Goal: Feedback & Contribution: Submit feedback/report problem

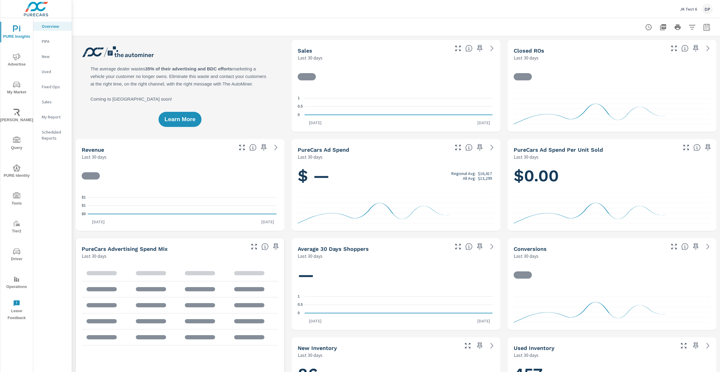
scroll to position [0, 0]
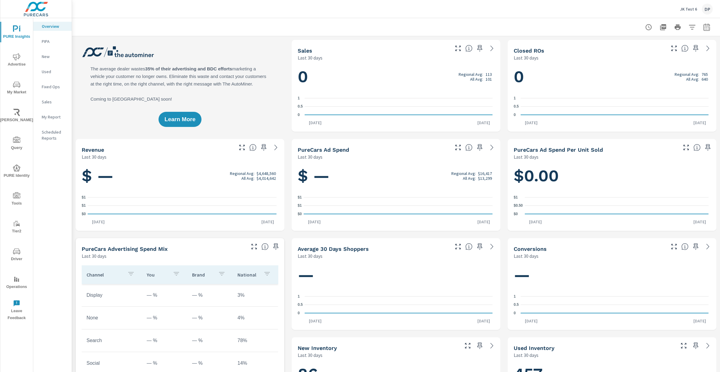
click at [16, 297] on span "Leave Feedback" at bounding box center [16, 311] width 29 height 22
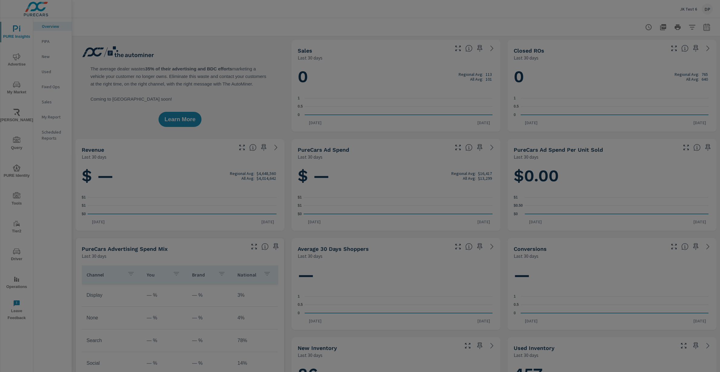
scroll to position [0, 0]
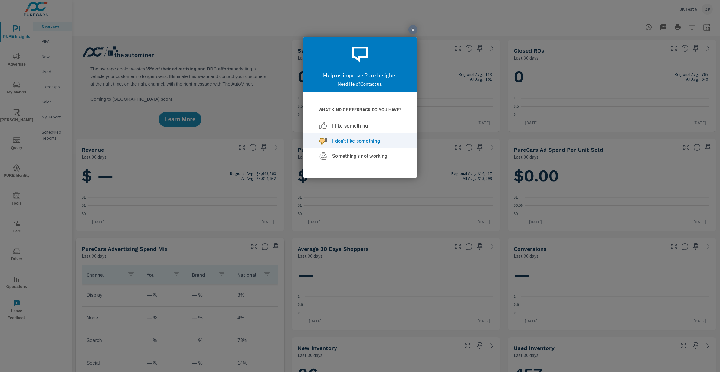
click at [369, 141] on span "I don't like something" at bounding box center [356, 141] width 48 height 6
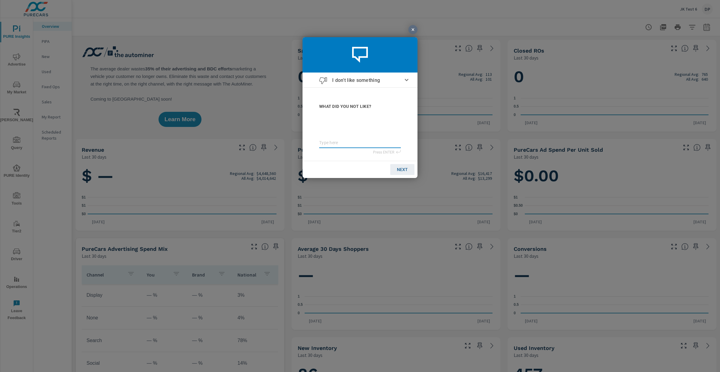
click at [339, 143] on textarea at bounding box center [360, 142] width 82 height 5
type textarea "t"
type textarea "te"
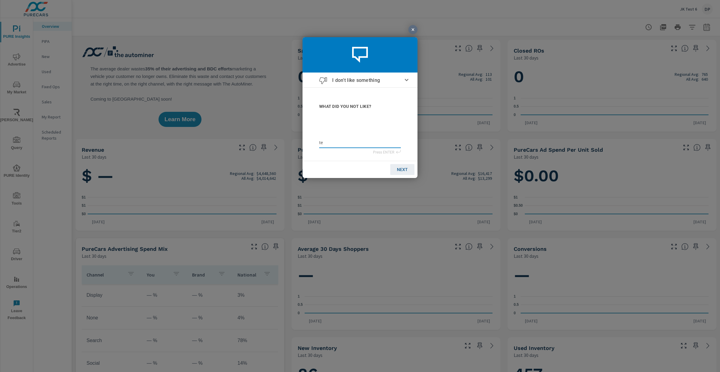
type textarea "tes"
type textarea "test"
type textarea "teste"
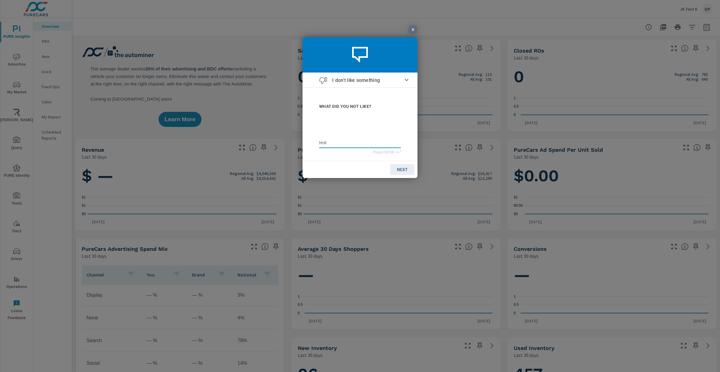
type textarea "teste"
type textarea "teste0"
type textarea "teste02"
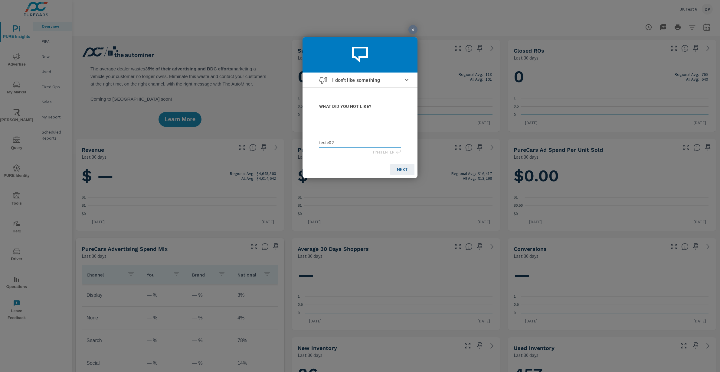
type textarea "teste0"
type textarea "teste03"
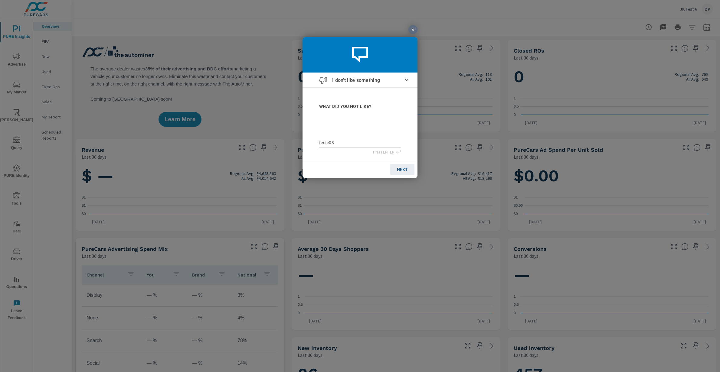
click at [408, 172] on link "NEXT" at bounding box center [402, 169] width 24 height 11
type input "j"
type input "ju"
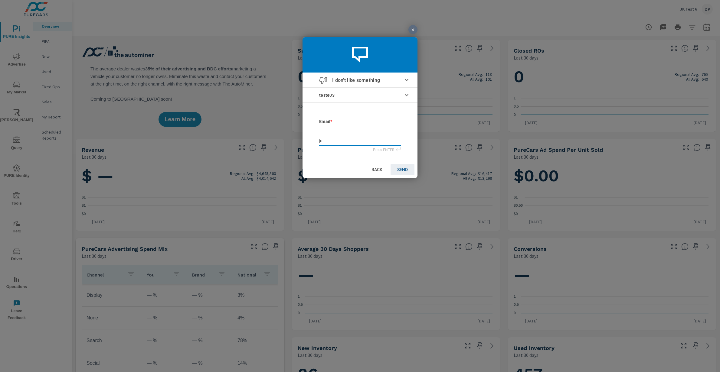
type input "jul"
type input "juli"
type input "julia"
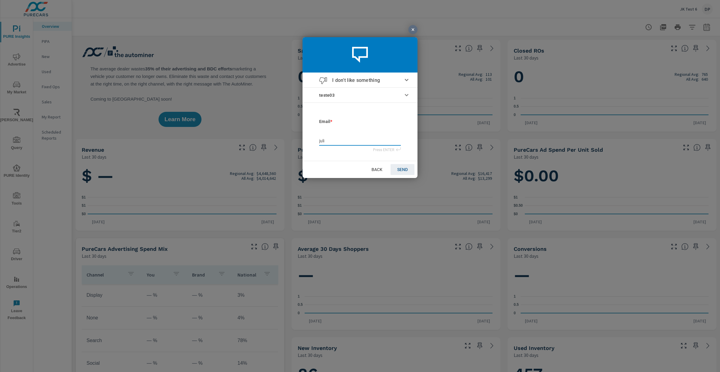
type input "julia"
type input "julian"
type input "juliana"
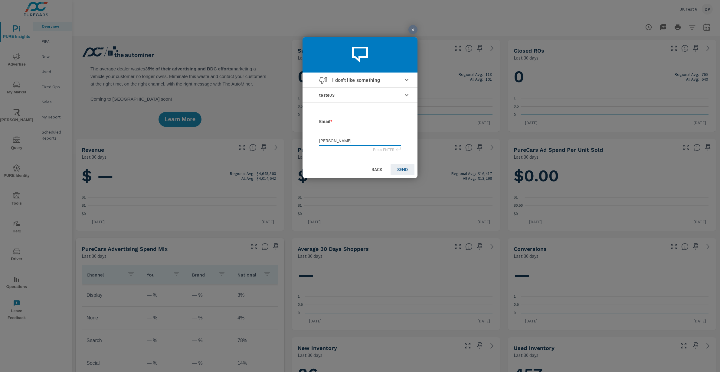
type input "julianaf"
type input "julianaf@"
type input "julianaf@p"
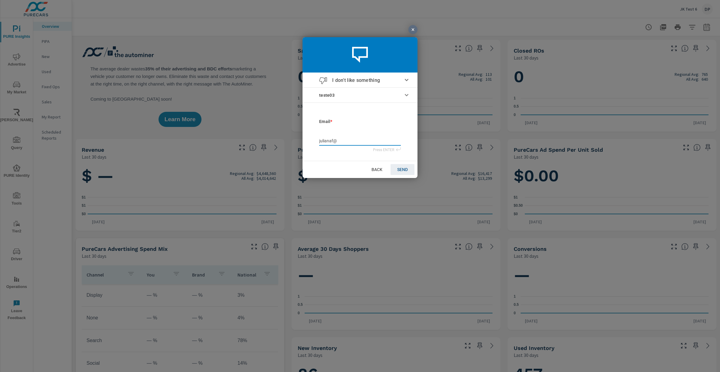
type input "julianaf@p"
type input "julianaf@pu"
type input "julianaf@pur"
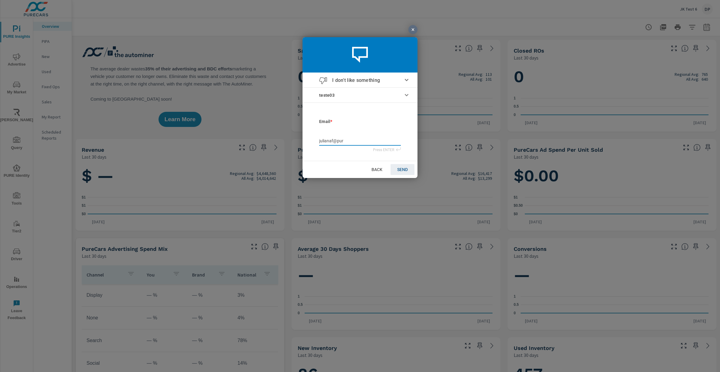
type input "julianaf@pure"
type input "julianaf@purec"
type input "julianaf@pureca"
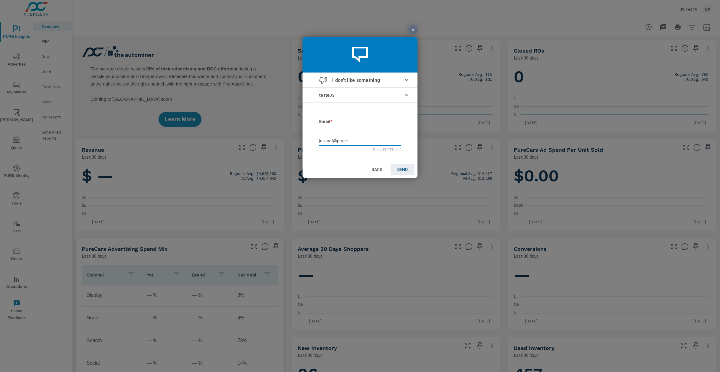
type input "julianaf@pureca"
type input "julianaf@purecar"
type input "julianaf@purecars"
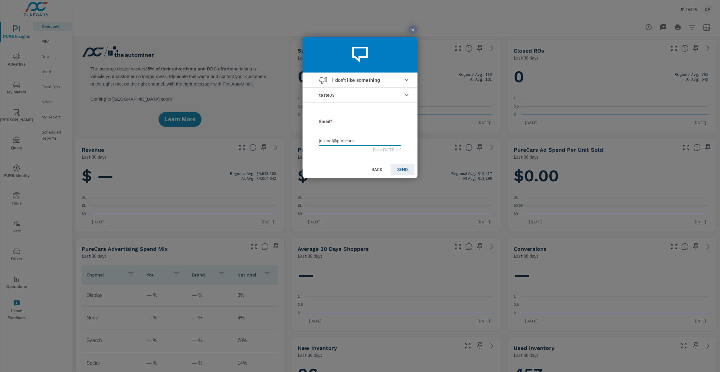
type input "julianaf@purecars."
type input "julianaf@purecars.c"
type input "julianaf@purecars.co"
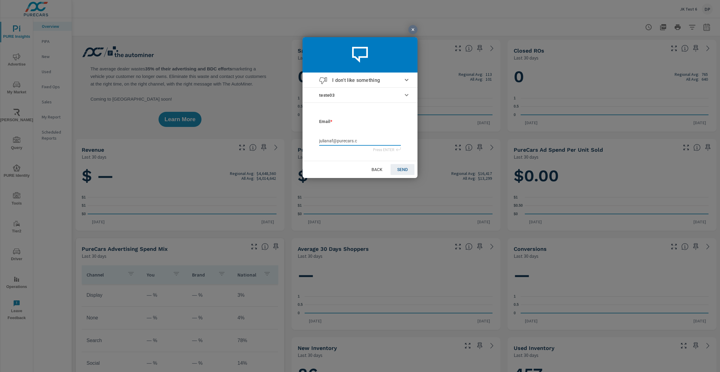
type input "julianaf@purecars.co"
type input "julianaf@purecars.com"
click at [402, 173] on link "SEND" at bounding box center [402, 169] width 24 height 11
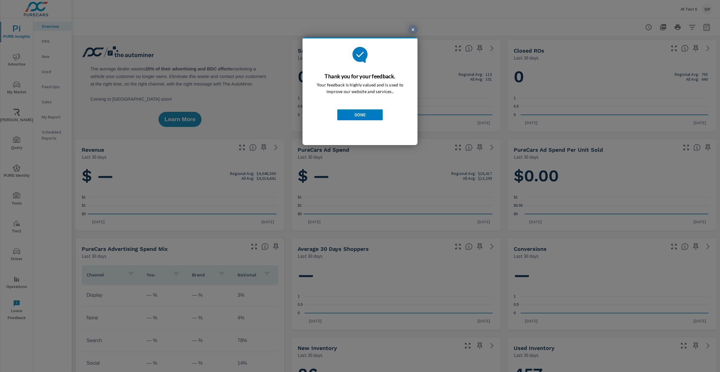
click at [366, 114] on link "DONE" at bounding box center [359, 114] width 45 height 11
